Goal: Information Seeking & Learning: Learn about a topic

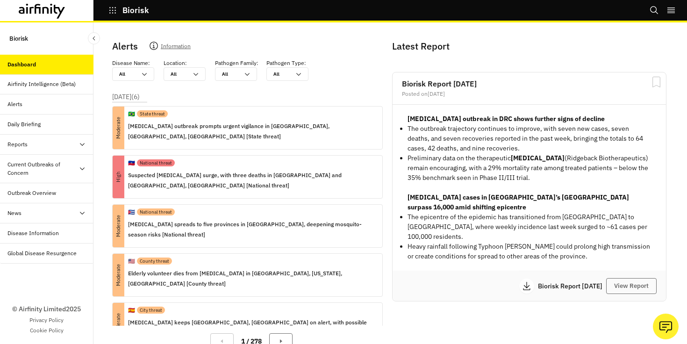
click at [523, 121] on strong "Ebola outbreak in DRC shows further signs of decline" at bounding box center [506, 119] width 197 height 8
click at [66, 145] on div "Reports" at bounding box center [50, 144] width 86 height 8
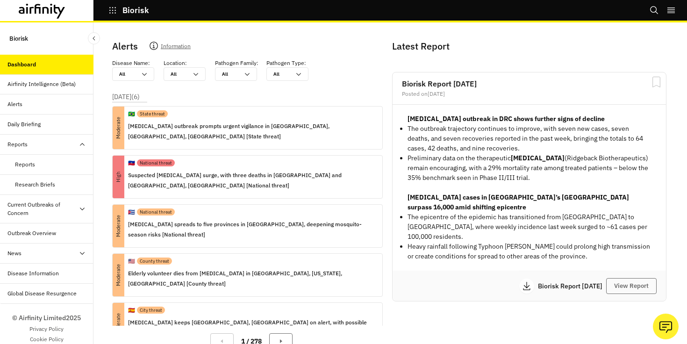
click at [43, 157] on div "Reports" at bounding box center [47, 165] width 94 height 20
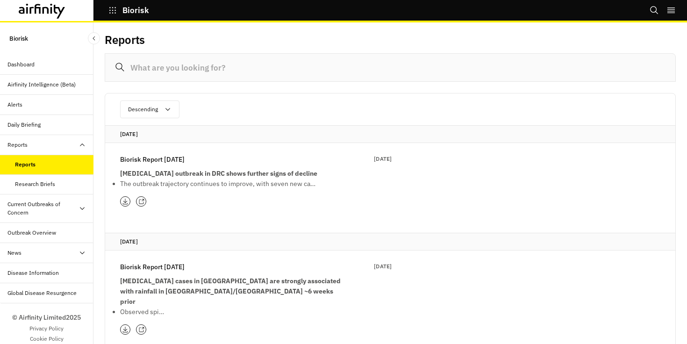
click at [39, 184] on div "Research Briefs" at bounding box center [35, 184] width 40 height 8
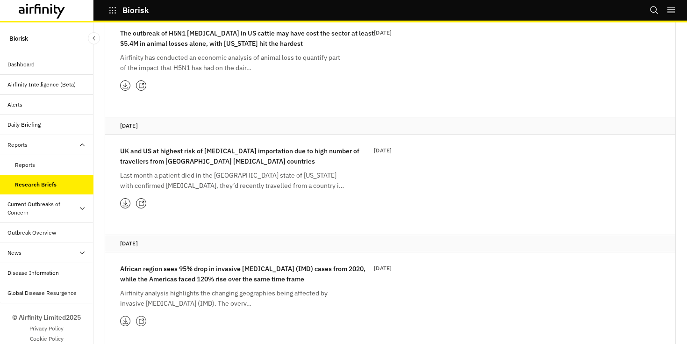
scroll to position [288, 0]
click at [6, 162] on div "Reports" at bounding box center [47, 165] width 94 height 20
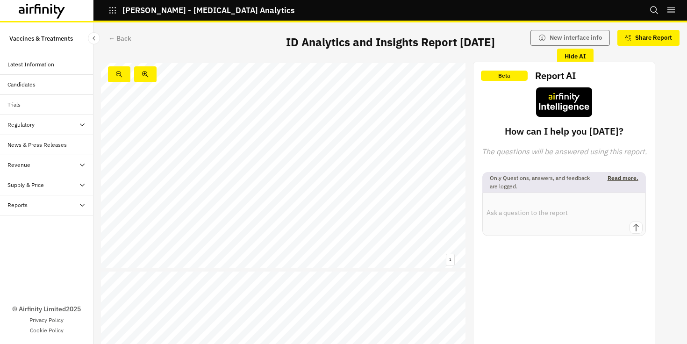
click at [564, 210] on textarea at bounding box center [564, 207] width 162 height 29
paste textarea "malaria, sickle cell disease, Chagas disease, leprosy, plus other challenges li…"
type textarea "malaria, sickle cell disease, Chagas disease, leprosy, plus other challenges li…"
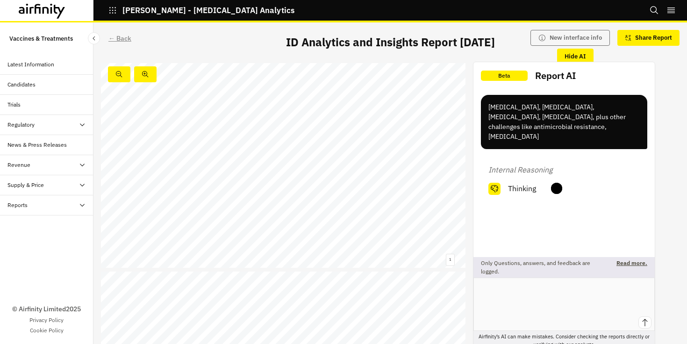
click at [127, 35] on div "← Back" at bounding box center [119, 39] width 23 height 10
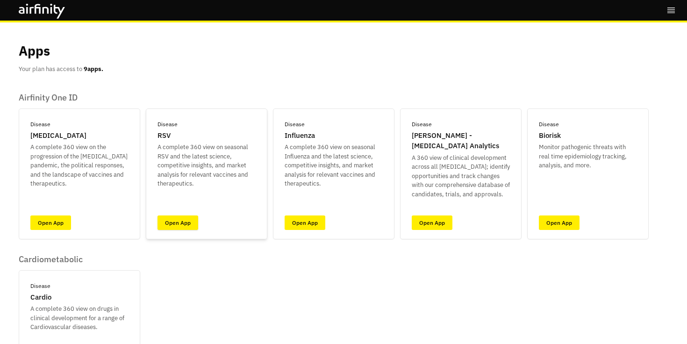
scroll to position [10, 0]
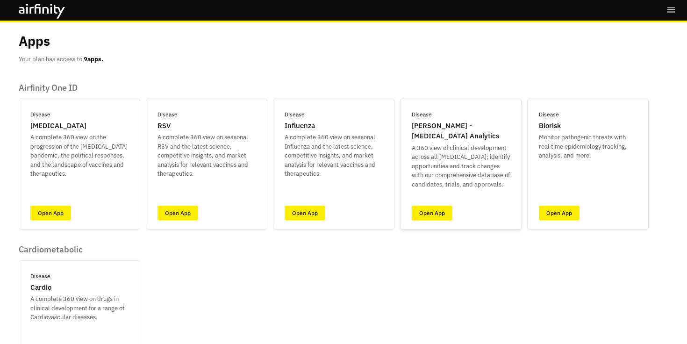
click at [437, 217] on link "Open App" at bounding box center [432, 213] width 41 height 14
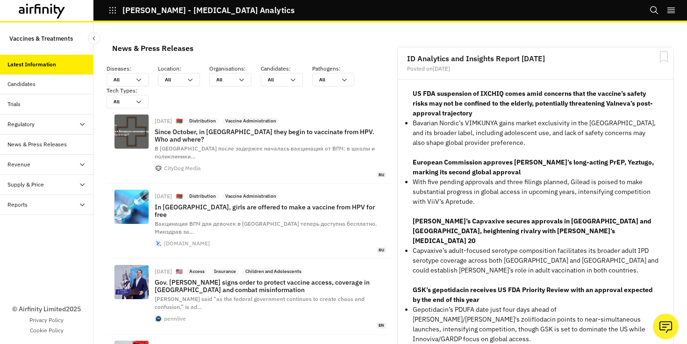
scroll to position [732, 281]
click at [660, 2] on div "Bookmarks Settings Logout" at bounding box center [668, 10] width 37 height 21
click at [658, 6] on icon "Search" at bounding box center [654, 10] width 9 height 9
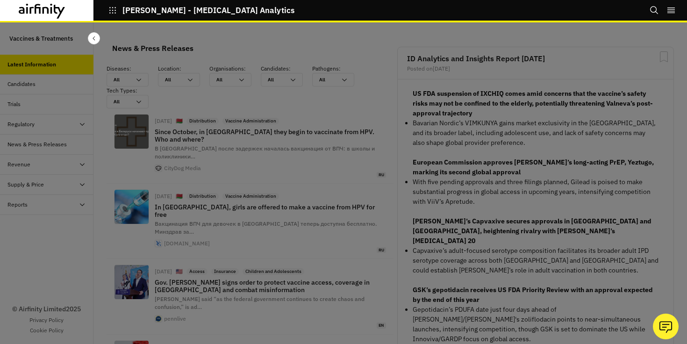
scroll to position [0, 0]
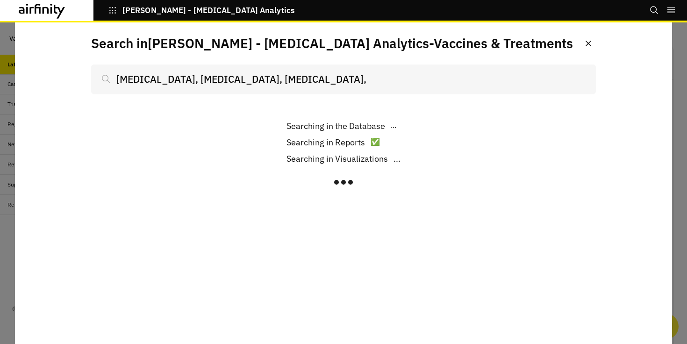
scroll to position [732, 281]
type input "[MEDICAL_DATA], [MEDICAL_DATA], [MEDICAL_DATA],"
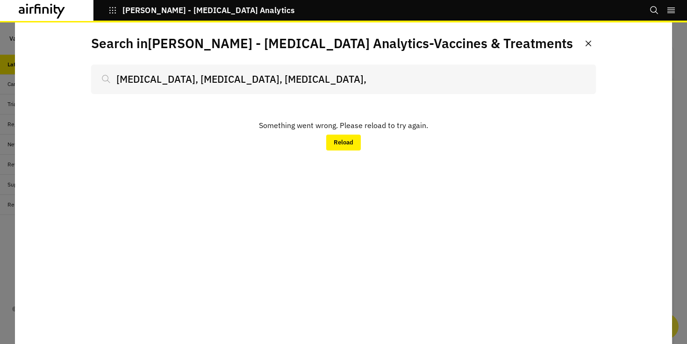
drag, startPoint x: 242, startPoint y: 80, endPoint x: 382, endPoint y: 73, distance: 140.0
click at [363, 83] on input "malaria, sickle cell disease, Chagas disease," at bounding box center [343, 79] width 505 height 29
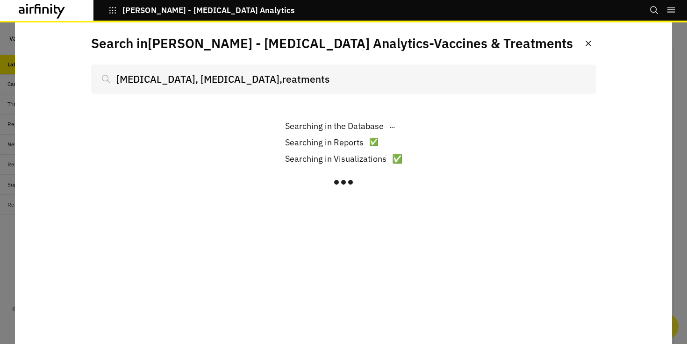
scroll to position [732, 281]
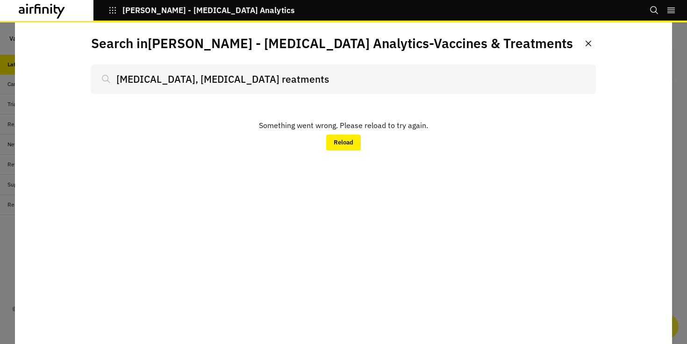
scroll to position [732, 281]
